Goal: Task Accomplishment & Management: Use online tool/utility

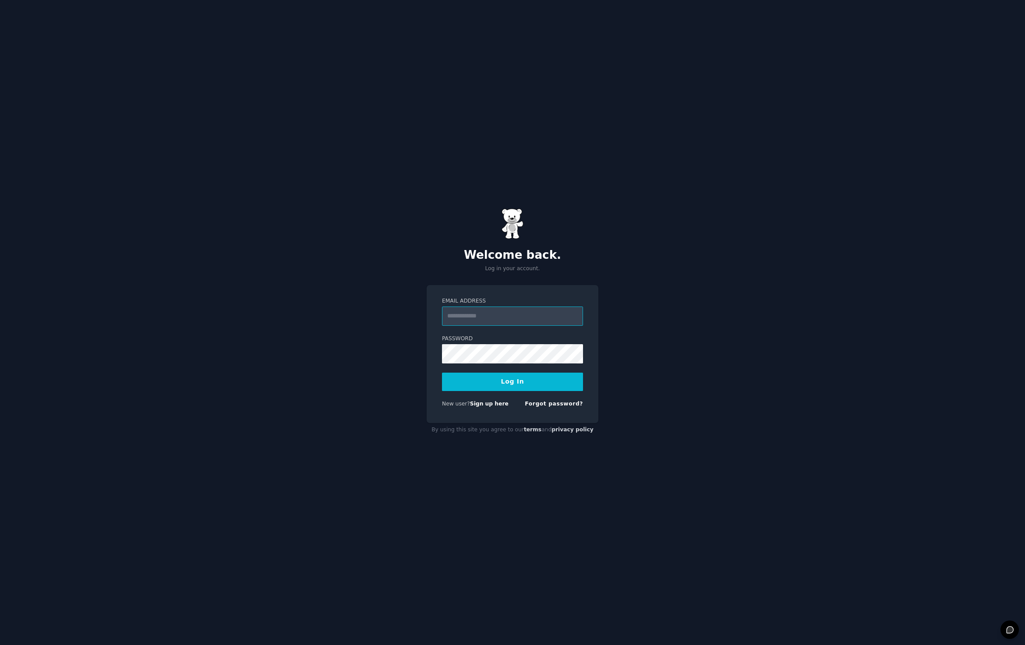
type input "**********"
click at [518, 382] on button "Log In" at bounding box center [512, 382] width 141 height 18
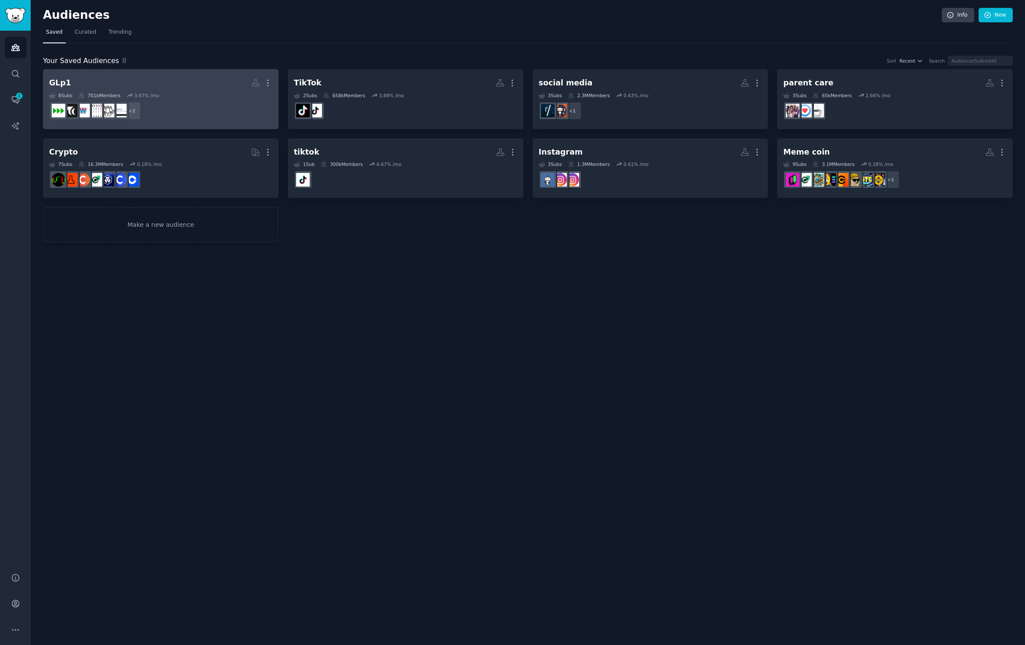
click at [193, 111] on dd "+ 2" at bounding box center [160, 111] width 223 height 25
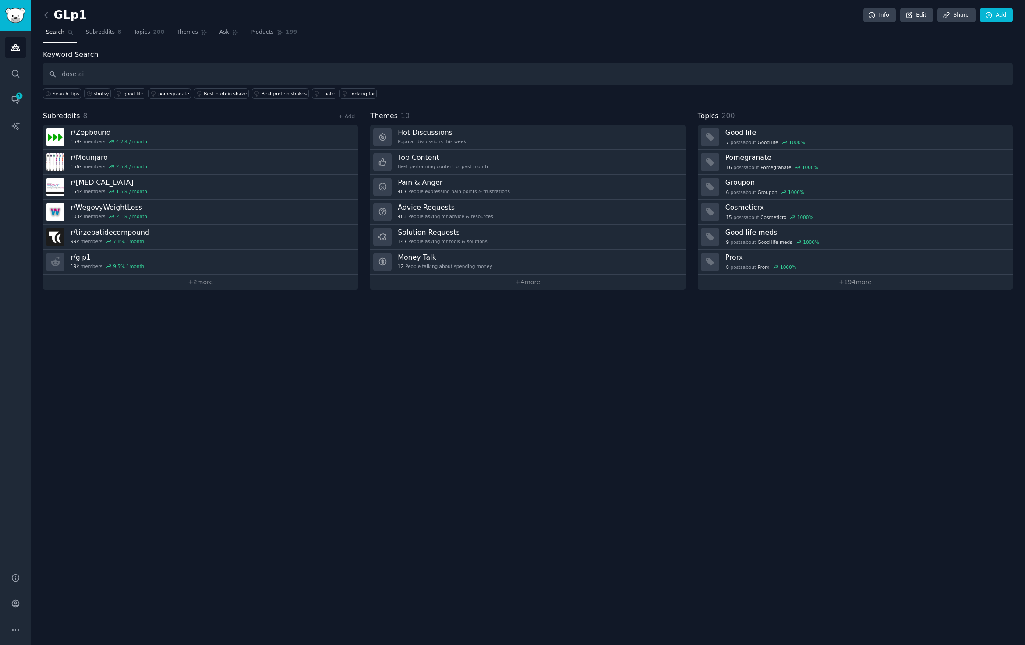
type input "dose ai"
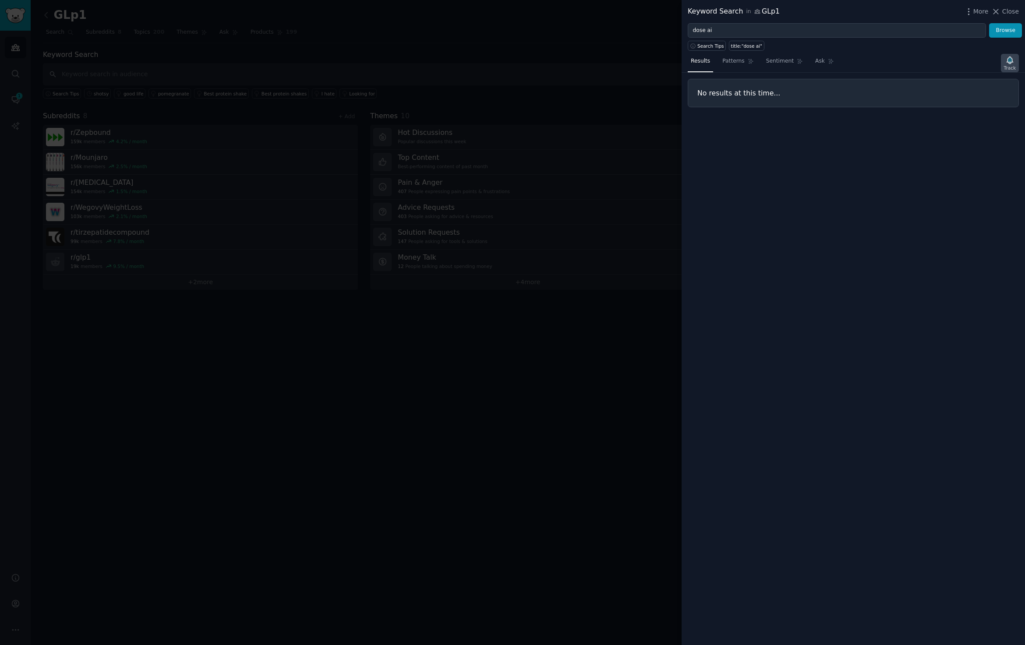
click at [1009, 66] on div "Track" at bounding box center [1010, 68] width 12 height 6
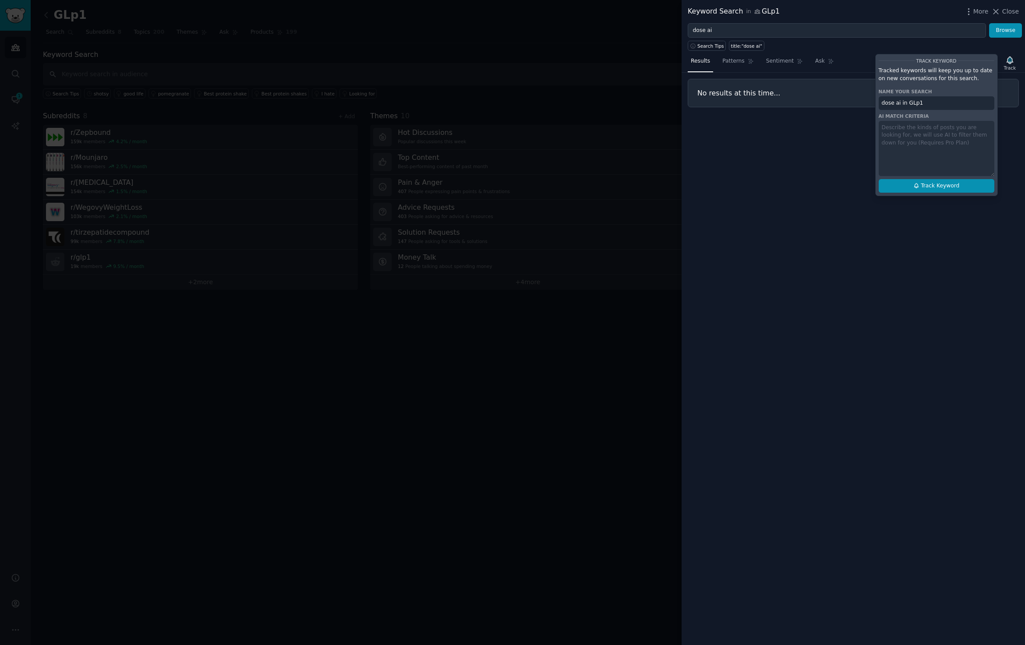
click at [967, 185] on button "Track Keyword" at bounding box center [936, 186] width 116 height 14
type input "dose ai in GLp1"
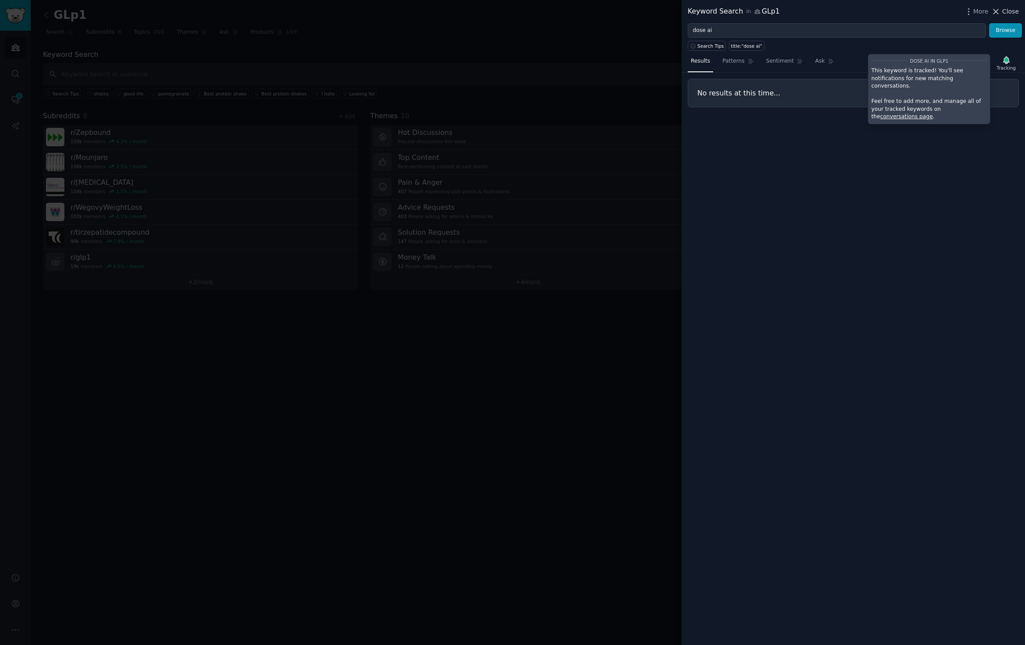
click at [1004, 11] on span "Close" at bounding box center [1010, 11] width 17 height 9
